Goal: Task Accomplishment & Management: Complete application form

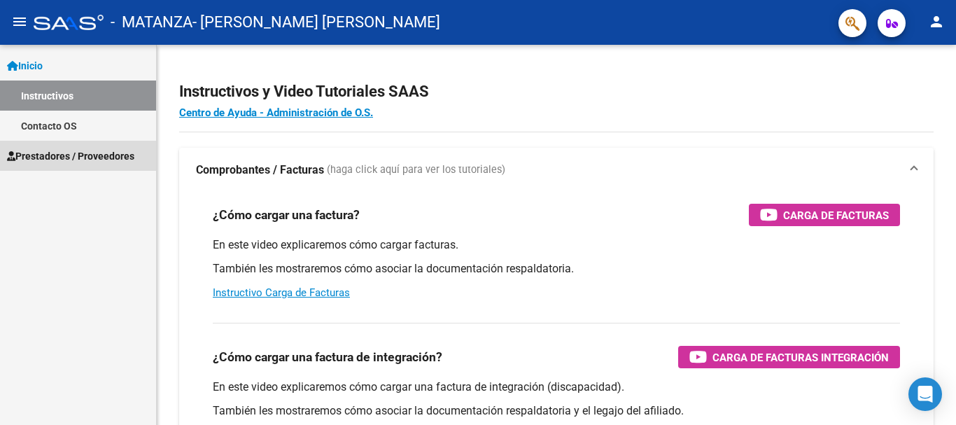
click at [76, 153] on span "Prestadores / Proveedores" at bounding box center [70, 155] width 127 height 15
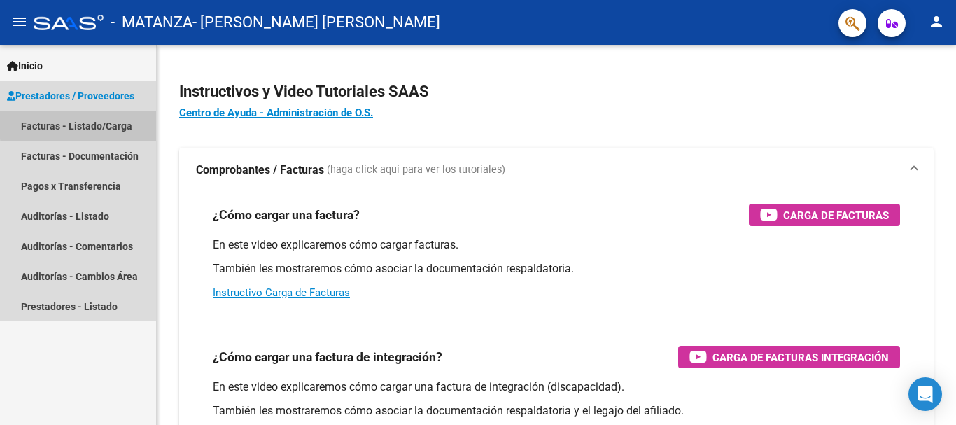
click at [87, 124] on link "Facturas - Listado/Carga" at bounding box center [78, 126] width 156 height 30
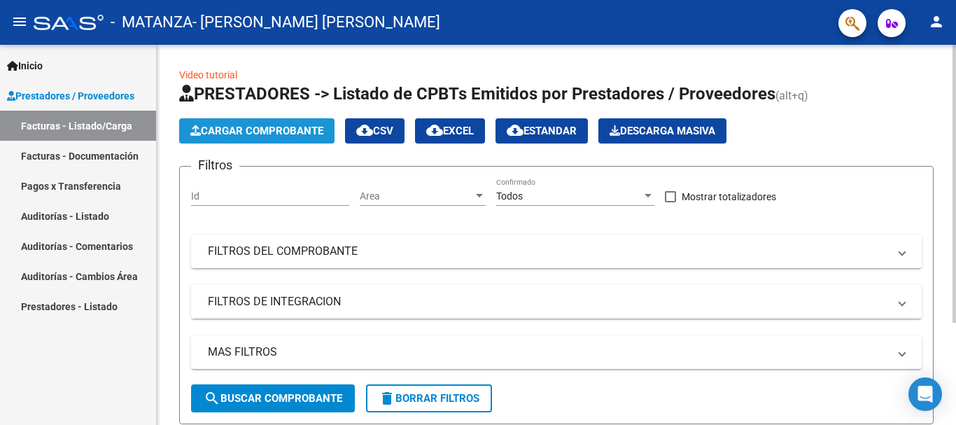
click at [222, 123] on button "Cargar Comprobante" at bounding box center [256, 130] width 155 height 25
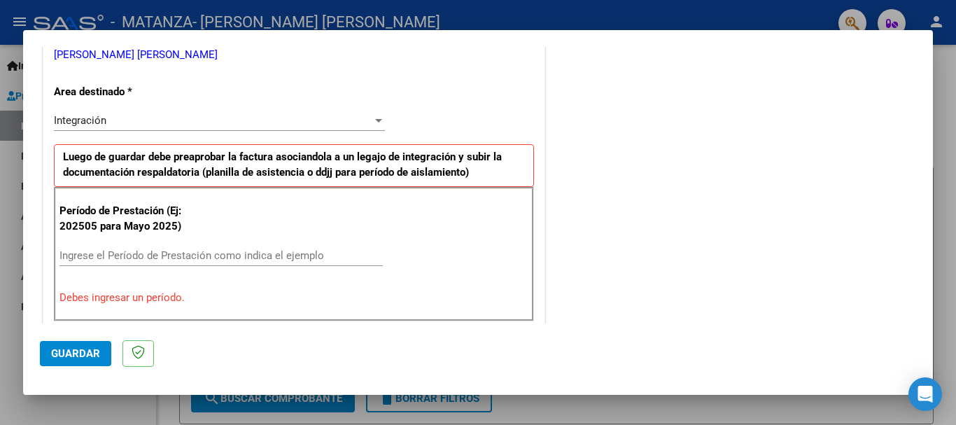
scroll to position [328, 0]
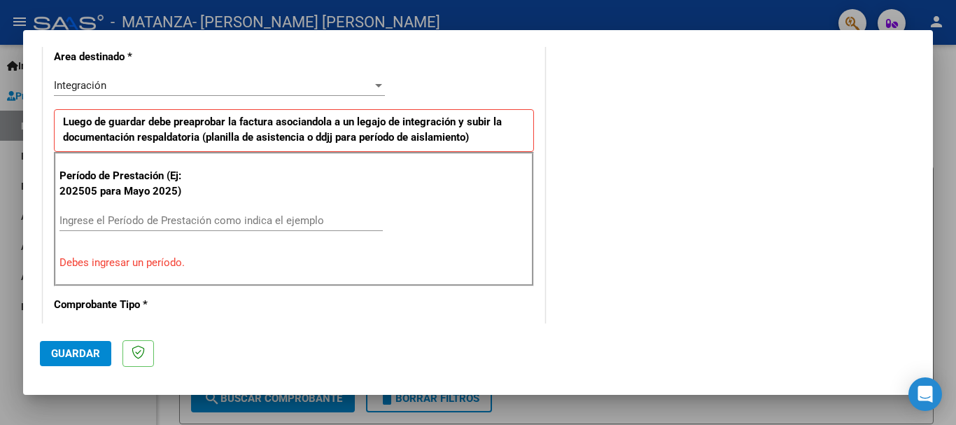
click at [250, 224] on input "Ingrese el Período de Prestación como indica el ejemplo" at bounding box center [220, 220] width 323 height 13
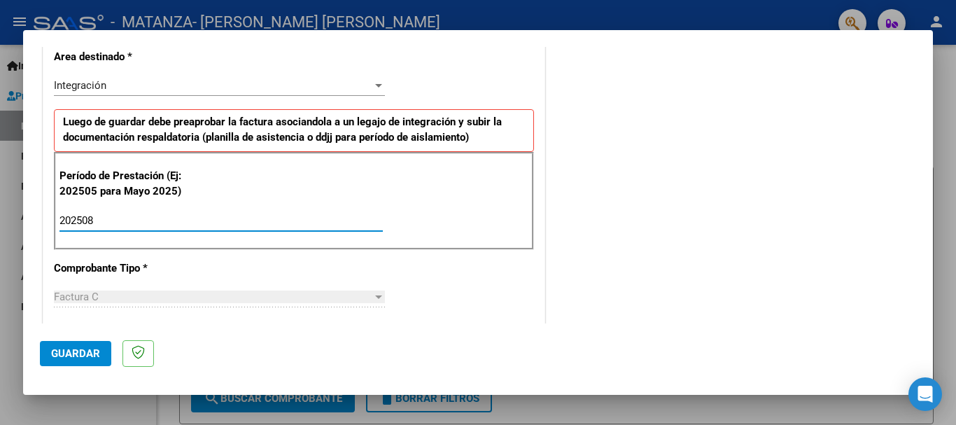
type input "202508"
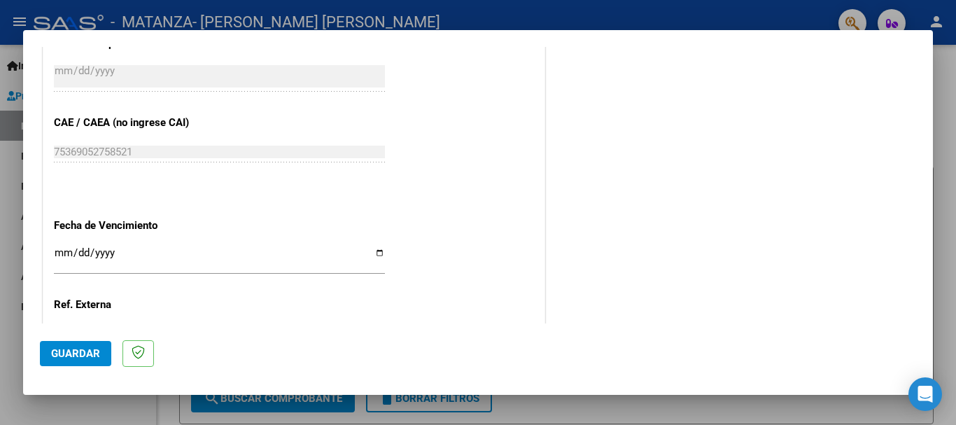
scroll to position [835, 0]
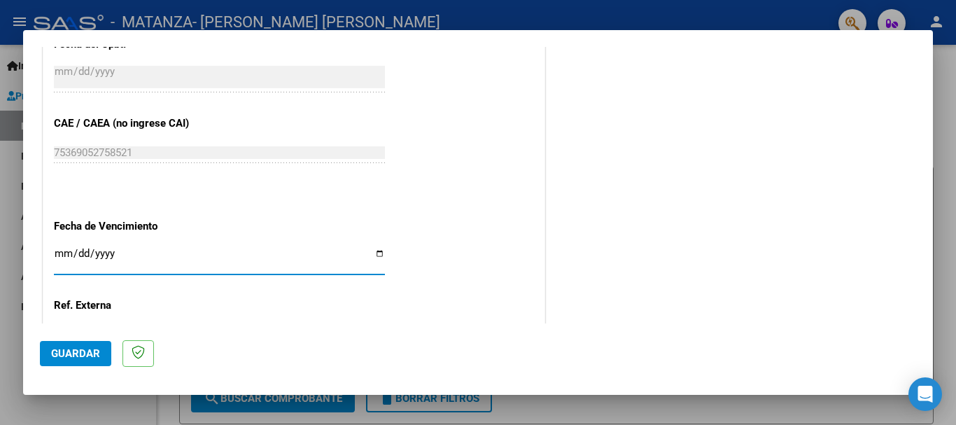
click at [373, 249] on input "Ingresar la fecha" at bounding box center [219, 259] width 331 height 22
type input "[DATE]"
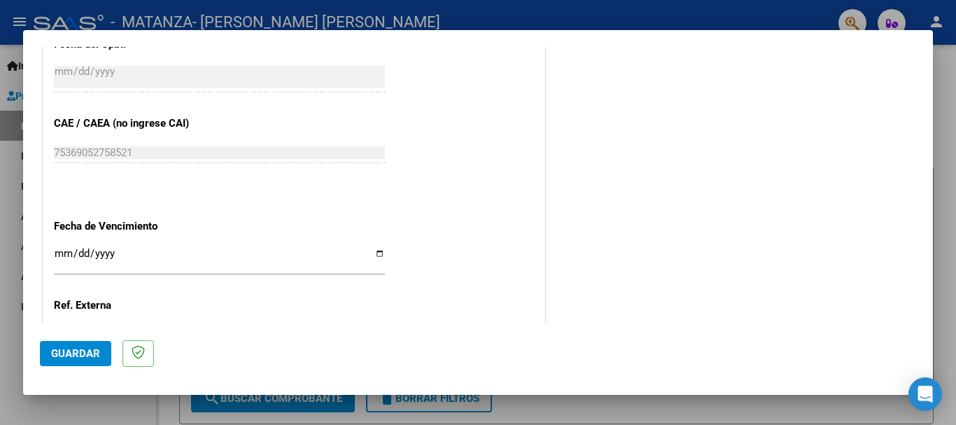
scroll to position [955, 0]
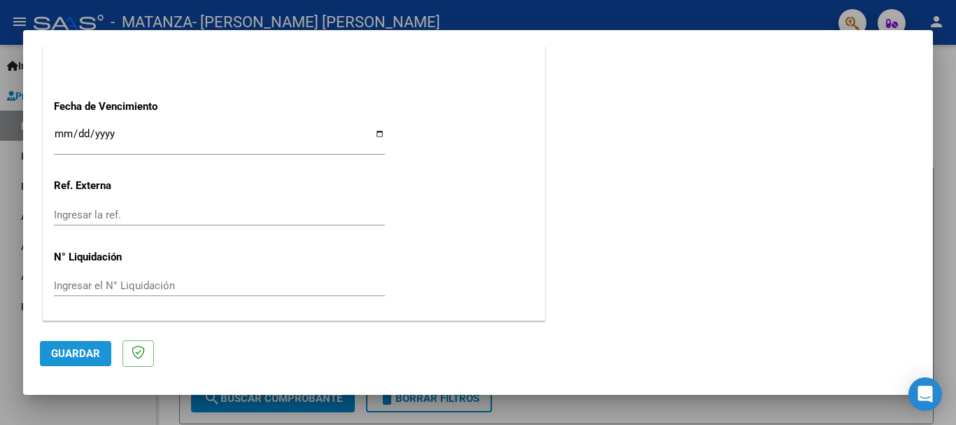
click at [91, 353] on span "Guardar" at bounding box center [75, 353] width 49 height 13
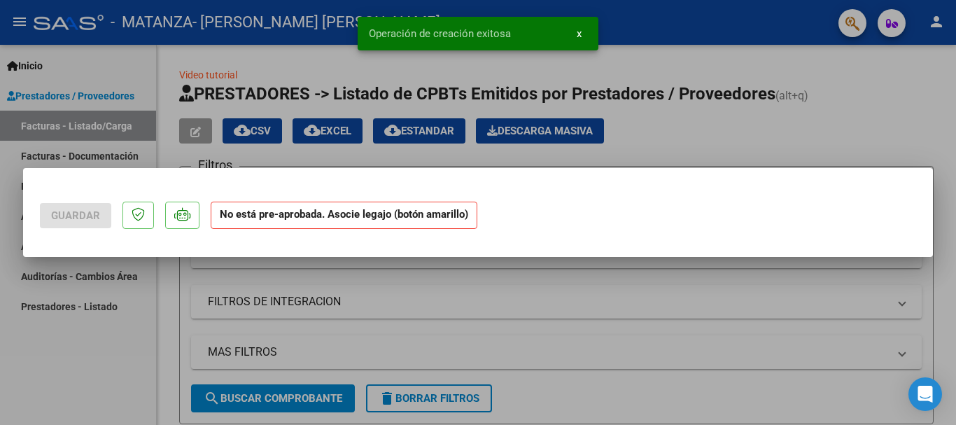
scroll to position [0, 0]
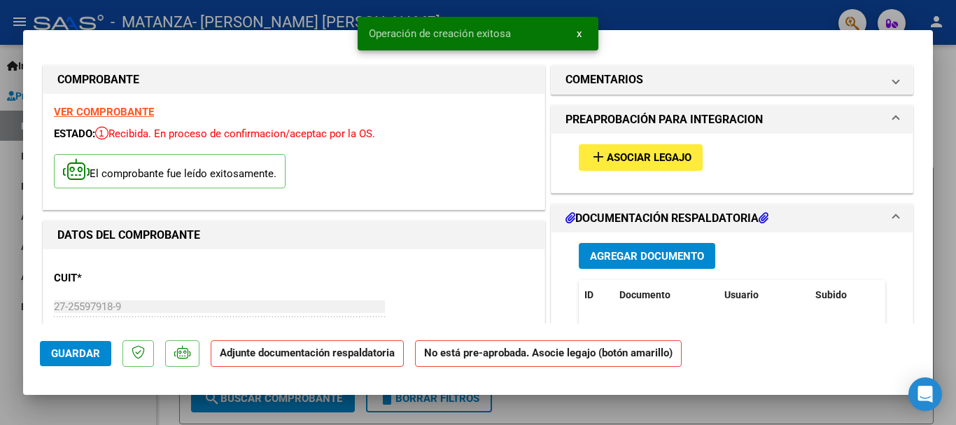
click at [664, 152] on span "Asociar Legajo" at bounding box center [649, 158] width 85 height 13
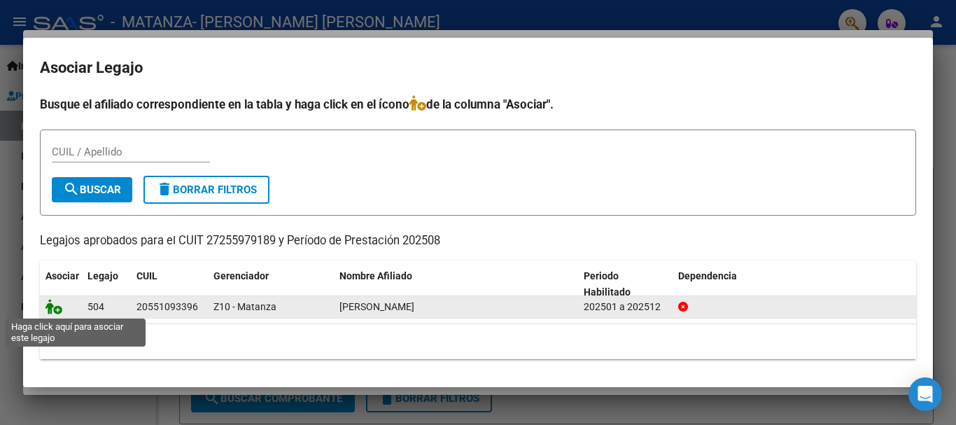
click at [55, 309] on icon at bounding box center [53, 306] width 17 height 15
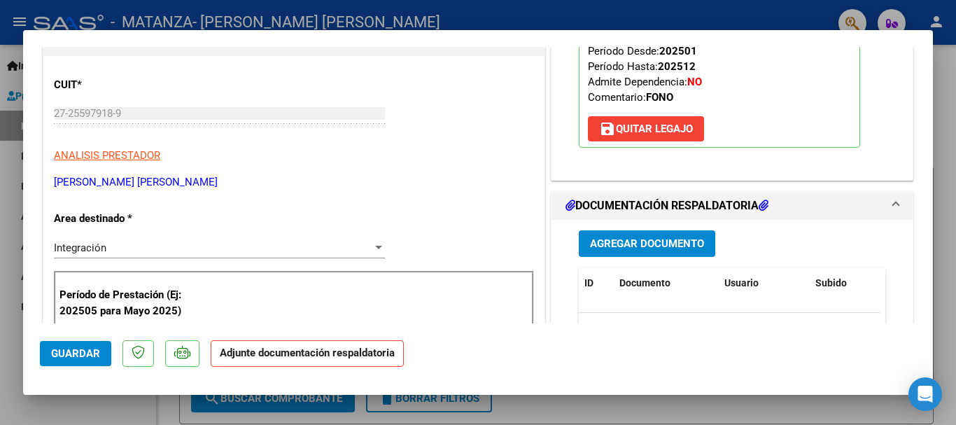
scroll to position [196, 0]
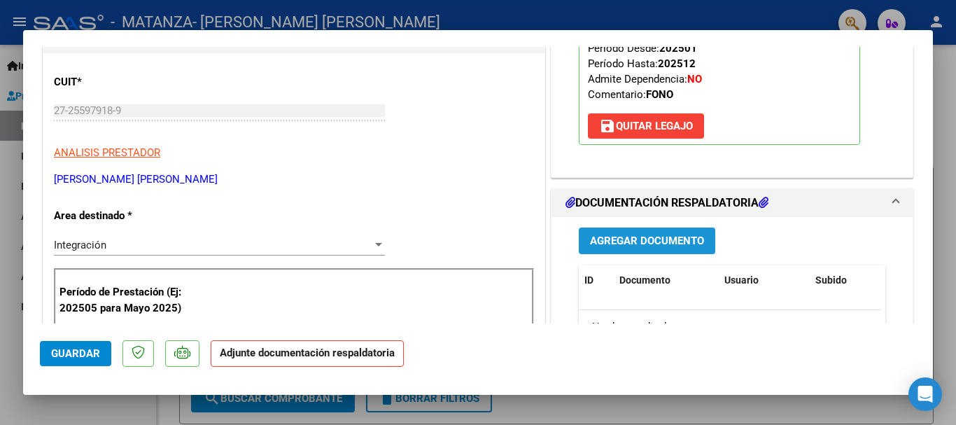
click at [600, 240] on span "Agregar Documento" at bounding box center [647, 241] width 114 height 13
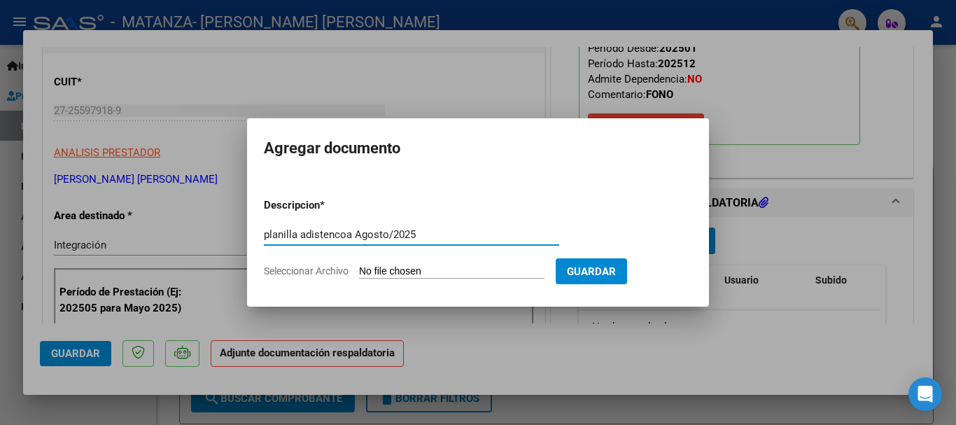
click at [346, 235] on input "planilla adistencoa Agosto/2025" at bounding box center [411, 234] width 295 height 13
type input "planilla asistencia Agosto/2025"
type input "C:\fakepath\[PERSON_NAME].pdf"
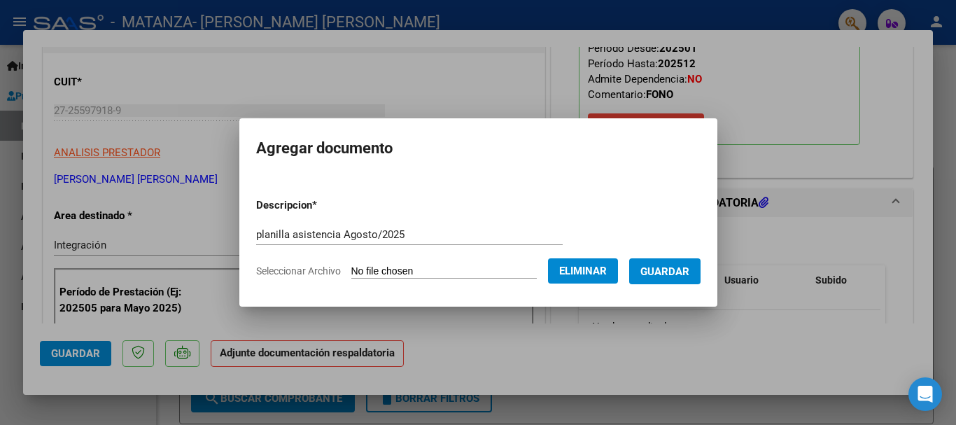
click at [586, 331] on div at bounding box center [478, 212] width 956 height 425
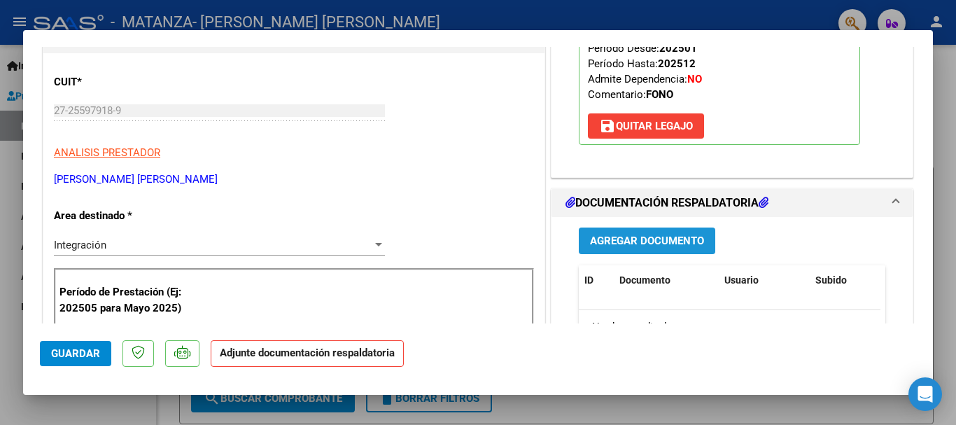
click at [686, 236] on span "Agregar Documento" at bounding box center [647, 241] width 114 height 13
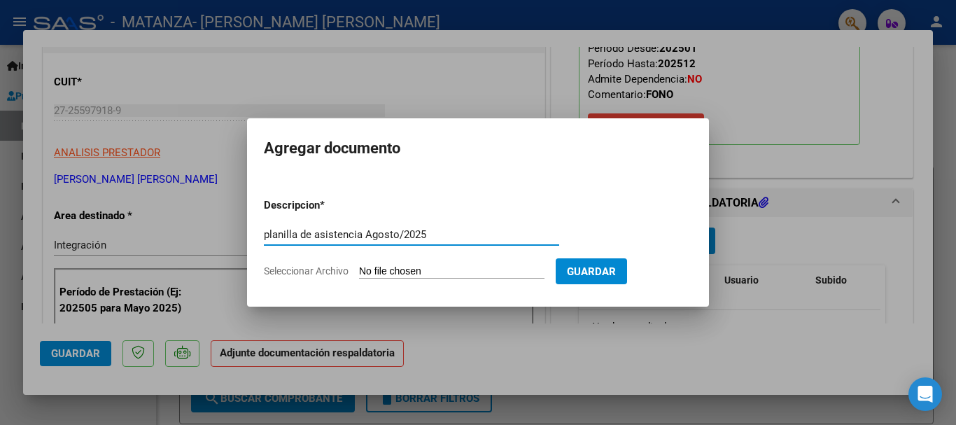
type input "planilla de asistencia Agosto/2025"
type input "C:\fakepath\[PERSON_NAME].pdf"
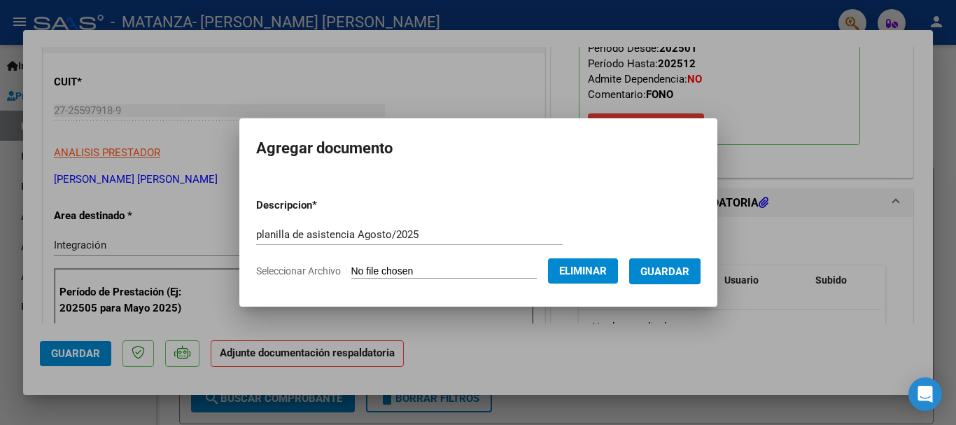
drag, startPoint x: 605, startPoint y: 150, endPoint x: 488, endPoint y: 157, distance: 117.8
click at [488, 157] on h2 "Agregar documento" at bounding box center [478, 148] width 444 height 27
click at [667, 270] on span "Guardar" at bounding box center [664, 271] width 49 height 13
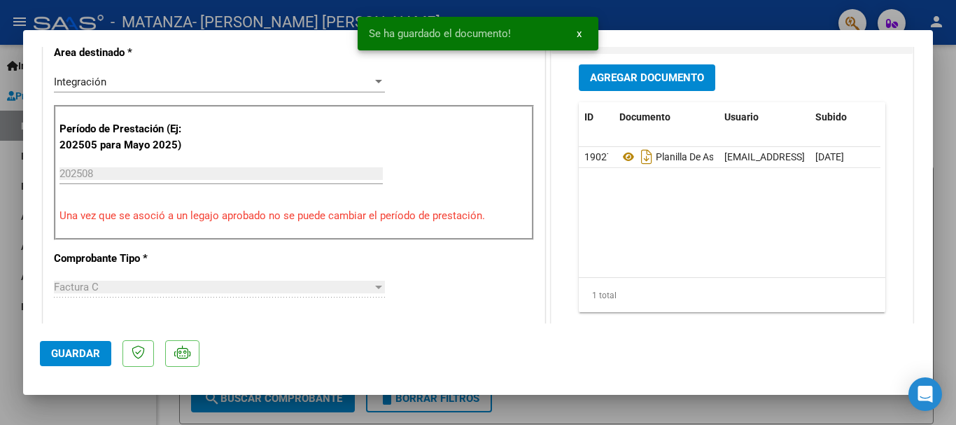
scroll to position [436, 0]
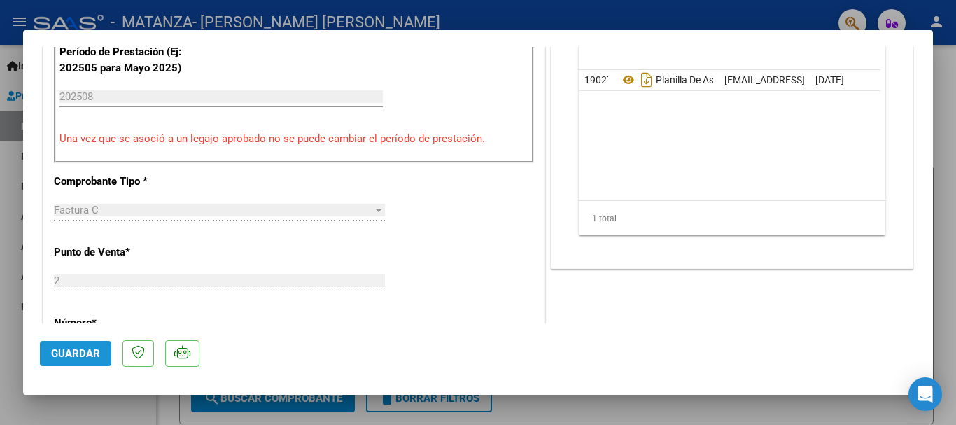
click at [64, 358] on span "Guardar" at bounding box center [75, 353] width 49 height 13
